Goal: Information Seeking & Learning: Check status

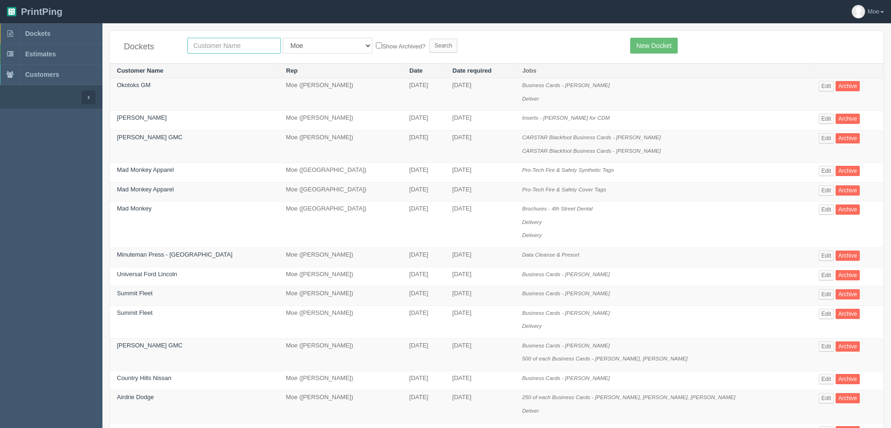
click at [208, 47] on input "text" at bounding box center [234, 46] width 94 height 16
type input "market"
click at [429, 45] on input "Search" at bounding box center [443, 46] width 28 height 14
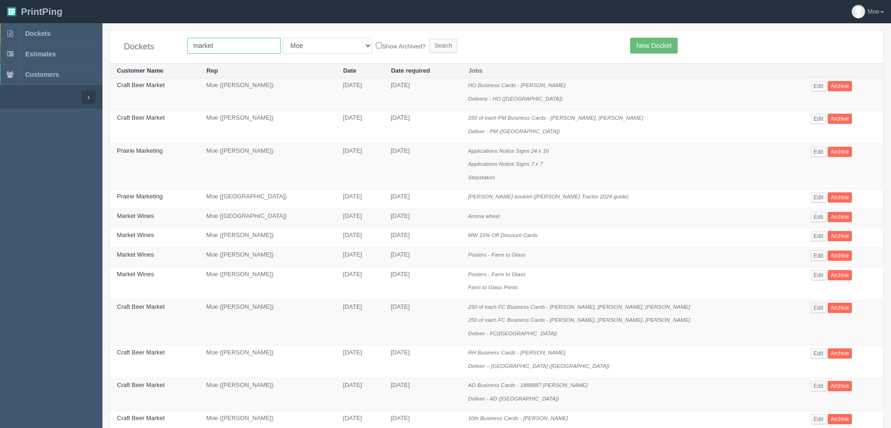
drag, startPoint x: 228, startPoint y: 42, endPoint x: 238, endPoint y: 42, distance: 10.7
click at [229, 42] on input "market" at bounding box center [234, 46] width 94 height 16
type input "market wine"
click at [429, 45] on input "Search" at bounding box center [443, 46] width 28 height 14
